Goal: Transaction & Acquisition: Purchase product/service

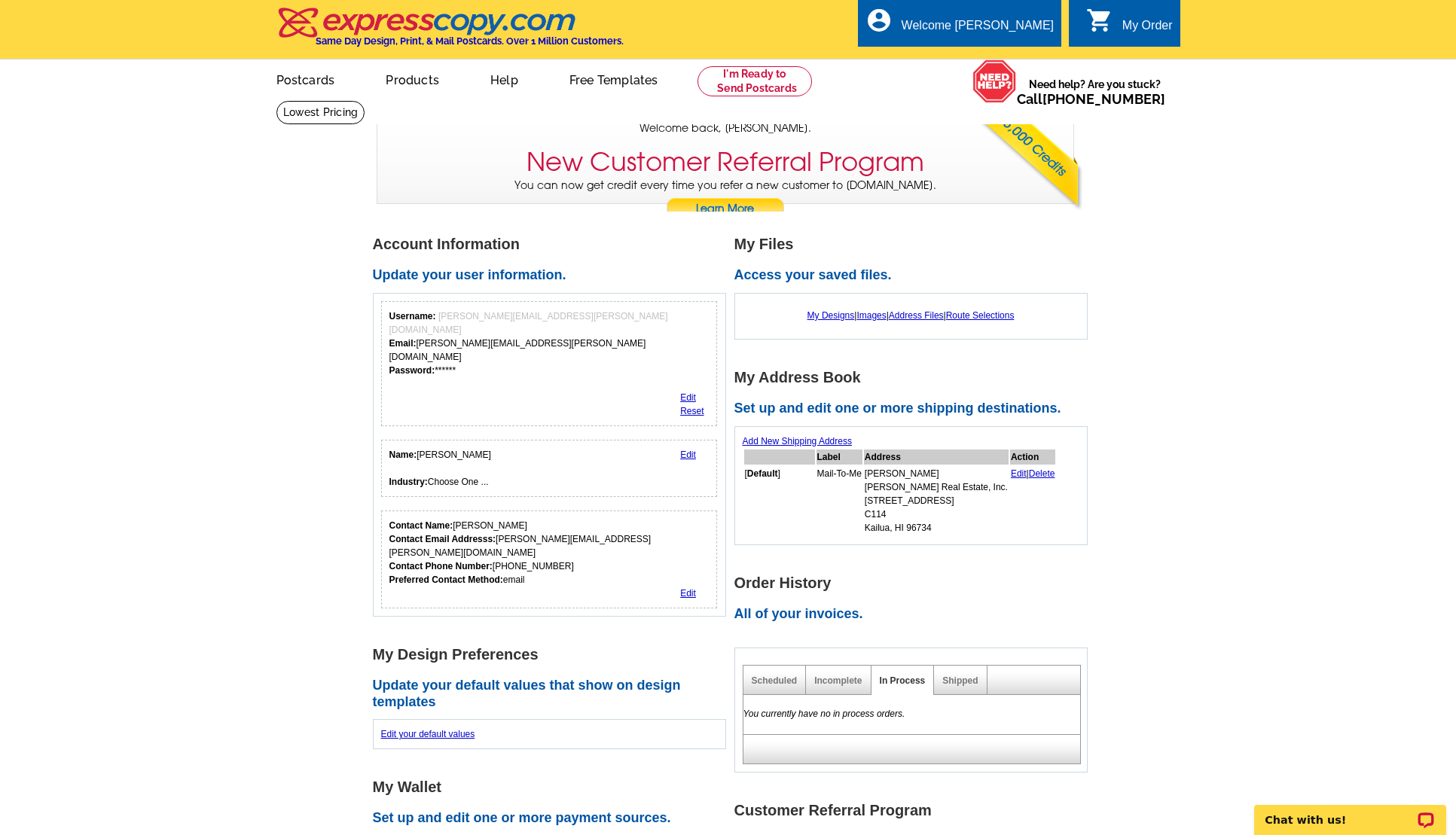
click at [1138, 27] on div "My Order" at bounding box center [1147, 29] width 50 height 21
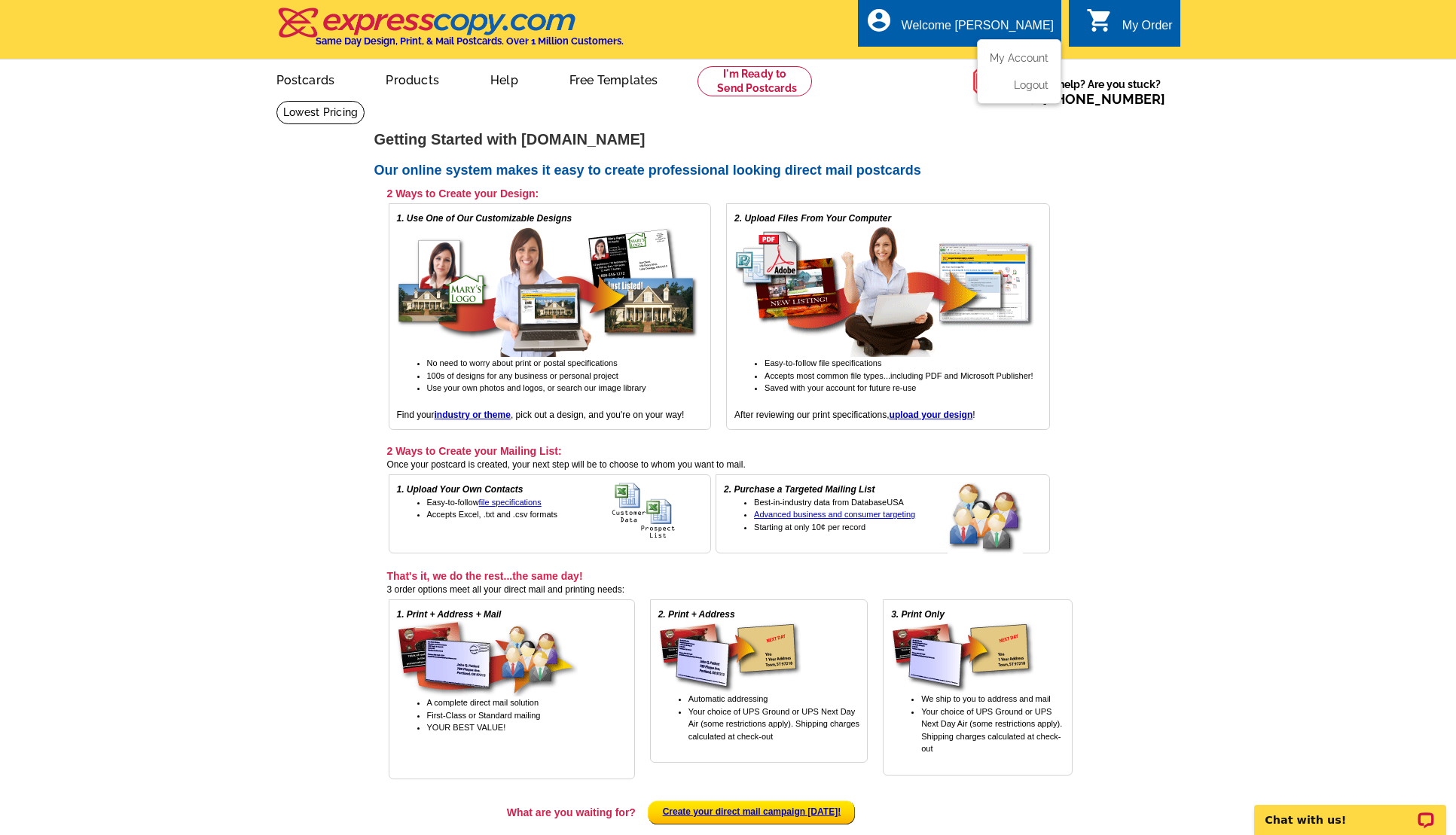
click at [991, 22] on div "Welcome [PERSON_NAME]" at bounding box center [977, 29] width 152 height 21
click at [1008, 57] on link "My Account" at bounding box center [1016, 57] width 65 height 14
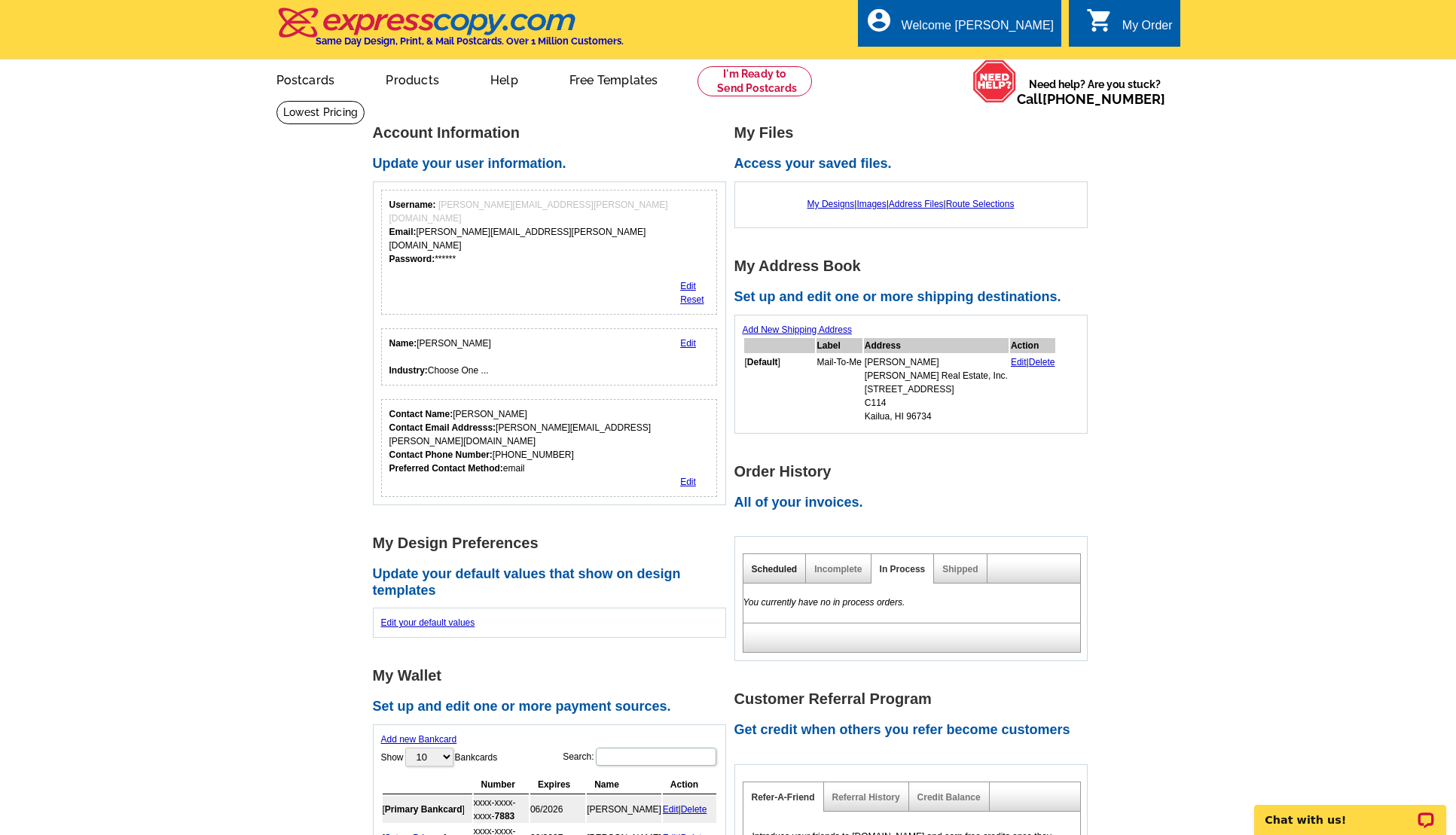
click at [785, 567] on link "Scheduled" at bounding box center [775, 570] width 46 height 11
click at [834, 567] on link "Incomplete" at bounding box center [838, 570] width 47 height 11
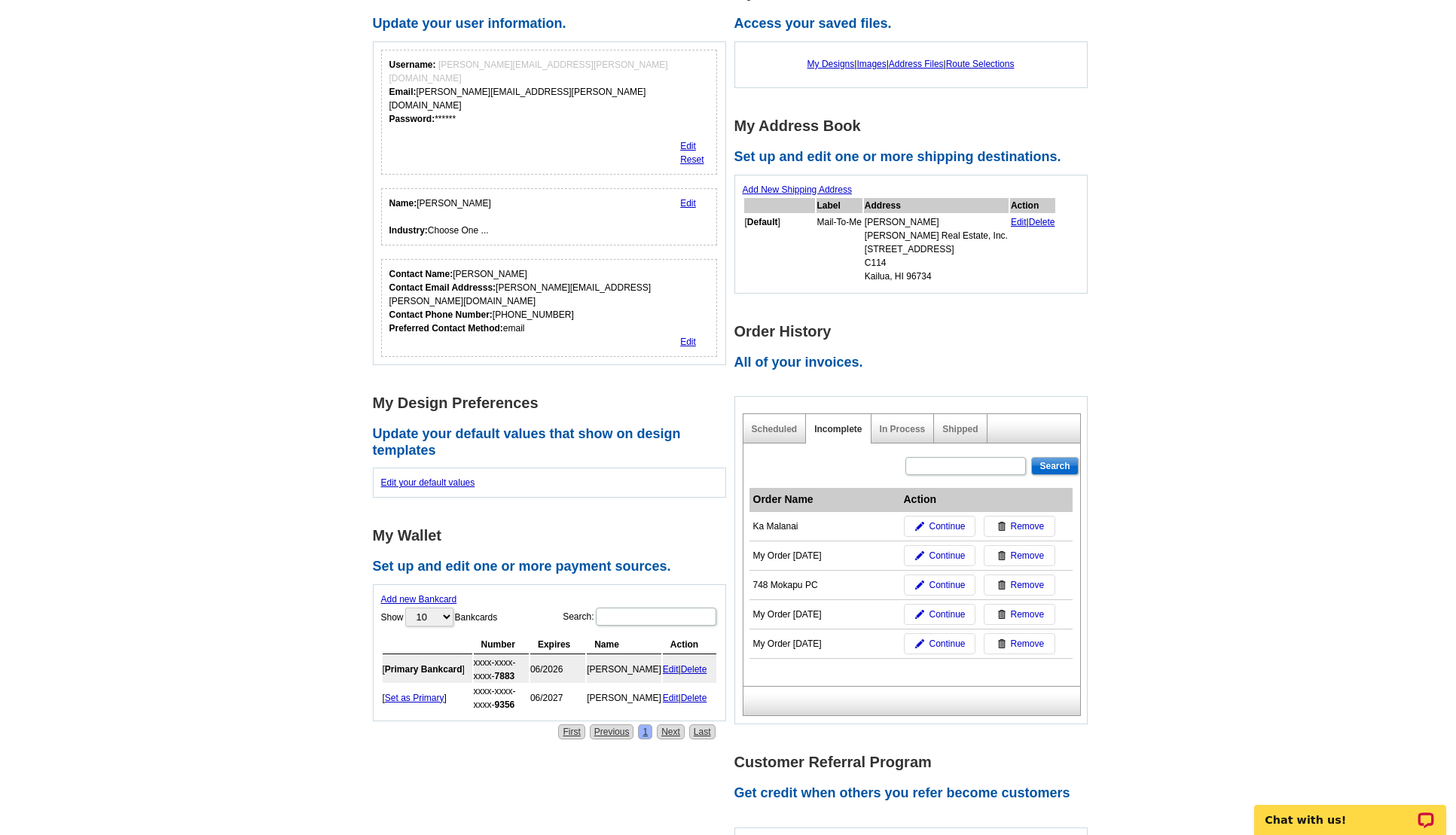
scroll to position [141, 0]
click at [935, 522] on span "Continue" at bounding box center [947, 525] width 36 height 14
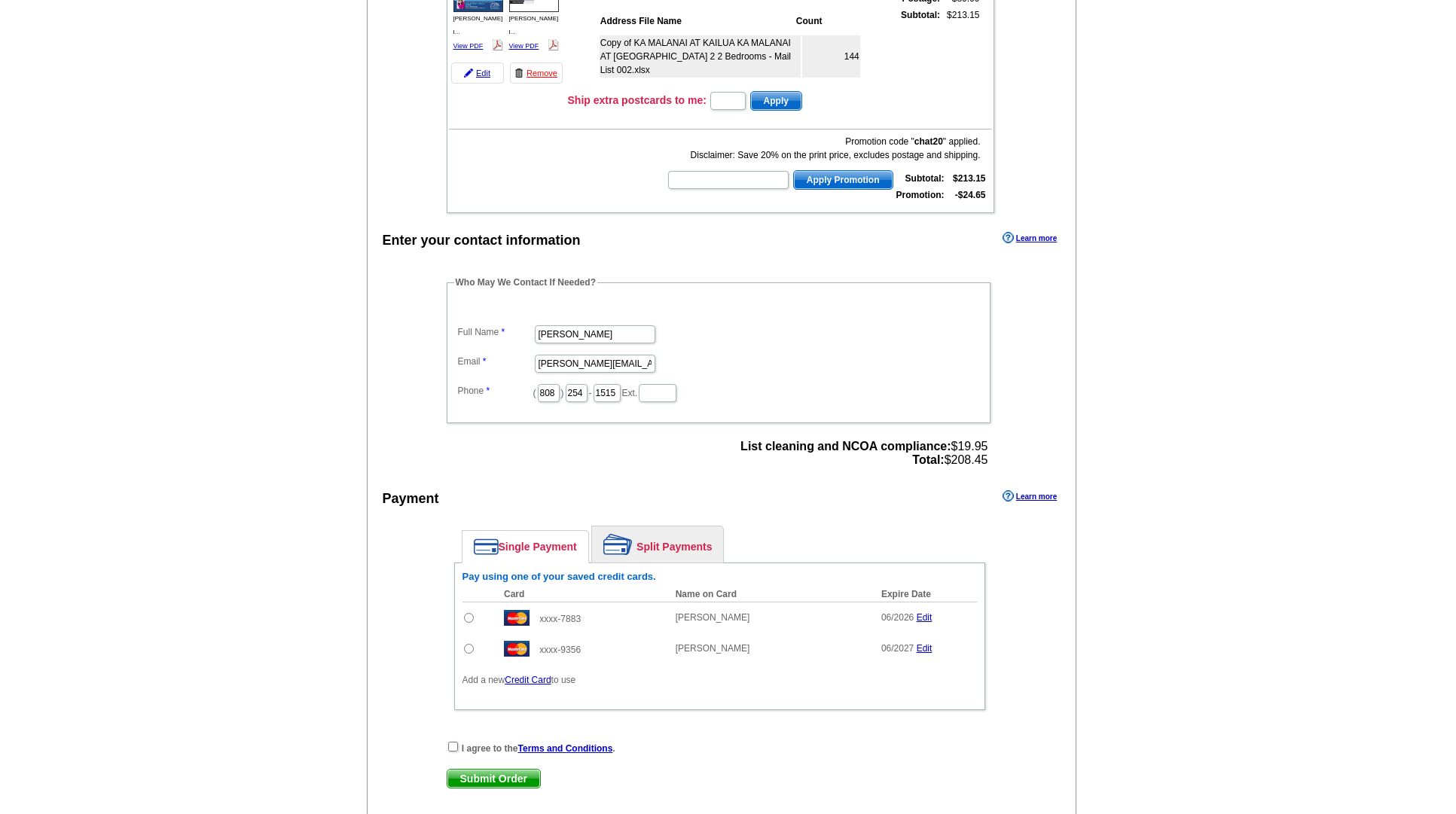
scroll to position [278, 0]
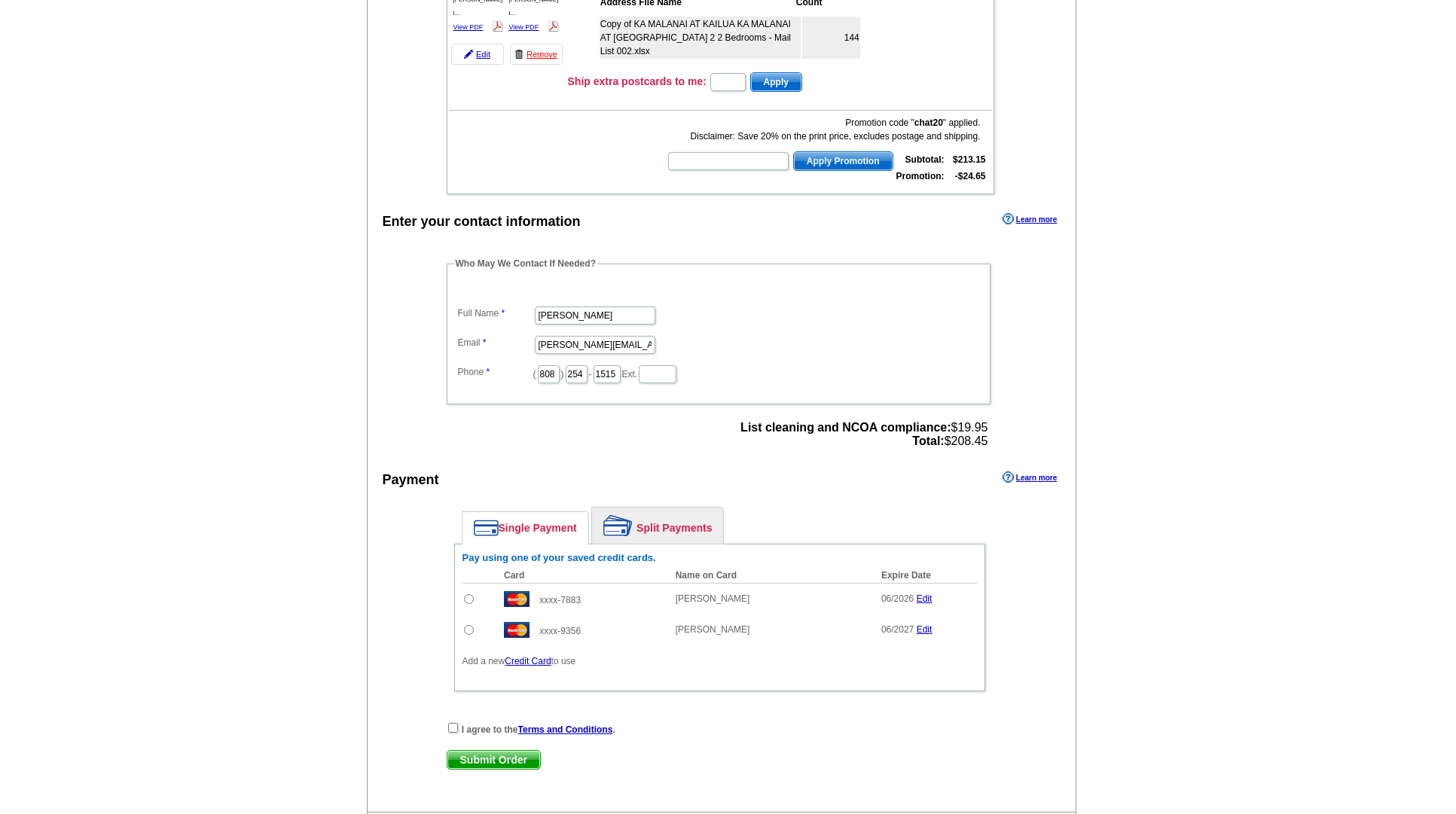
click at [468, 627] on input "radio" at bounding box center [469, 630] width 10 height 10
radio input "true"
drag, startPoint x: 454, startPoint y: 726, endPoint x: 456, endPoint y: 734, distance: 8.2
click at [454, 726] on input "checkbox" at bounding box center [453, 727] width 10 height 10
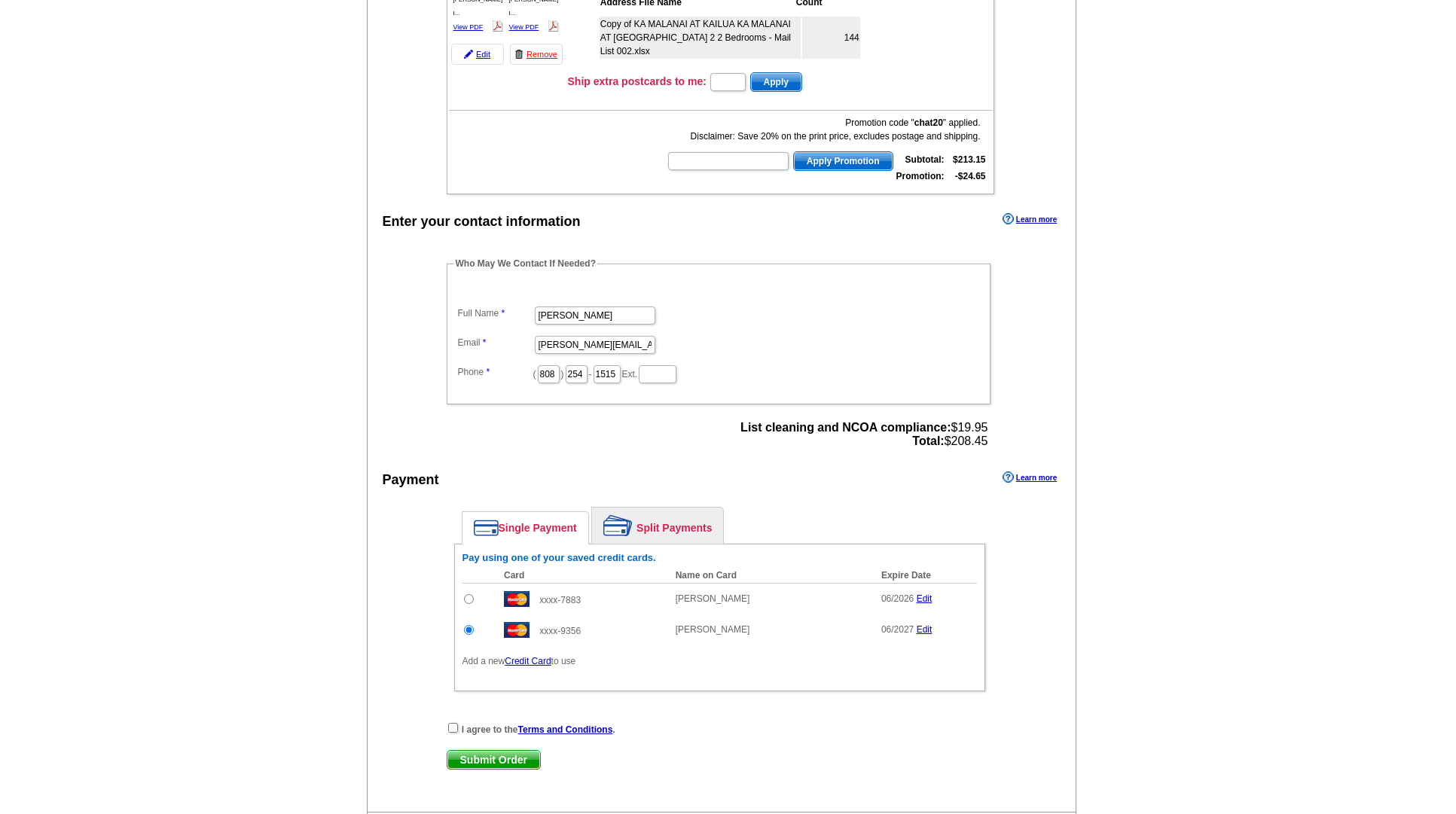
checkbox input "true"
click at [496, 757] on span "Submit Order" at bounding box center [494, 760] width 93 height 18
